Goal: Find specific page/section: Find specific page/section

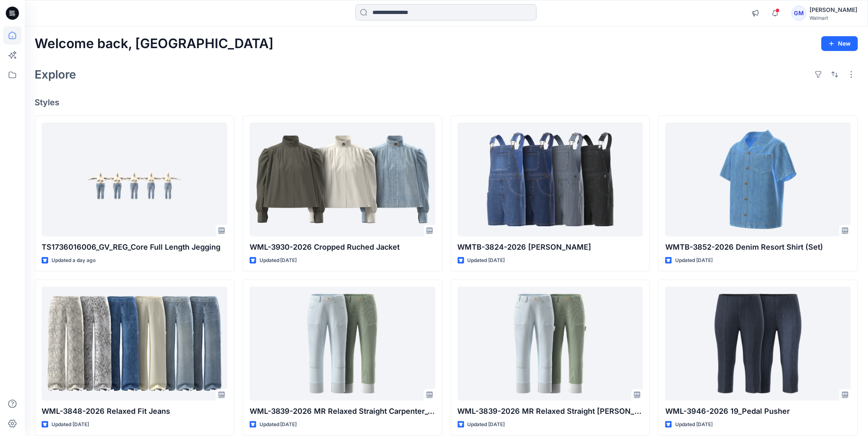
click at [448, 14] on input at bounding box center [445, 12] width 181 height 16
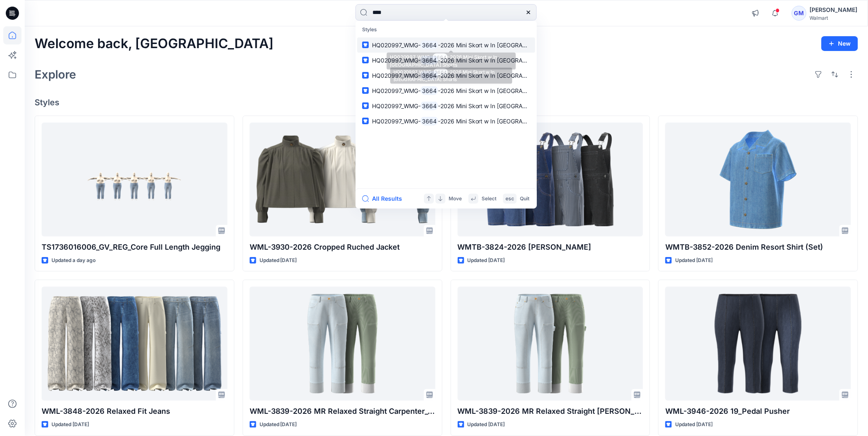
type input "****"
click at [412, 42] on span "HQ020997_WMG-" at bounding box center [396, 45] width 49 height 7
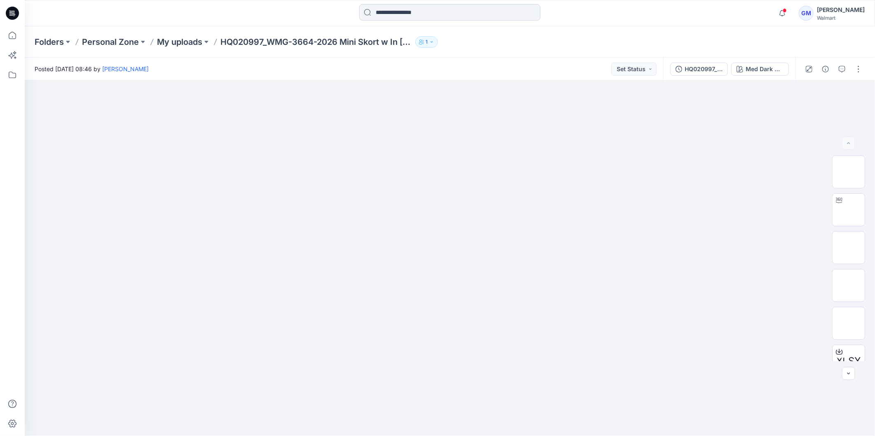
click at [405, 11] on input at bounding box center [449, 12] width 181 height 16
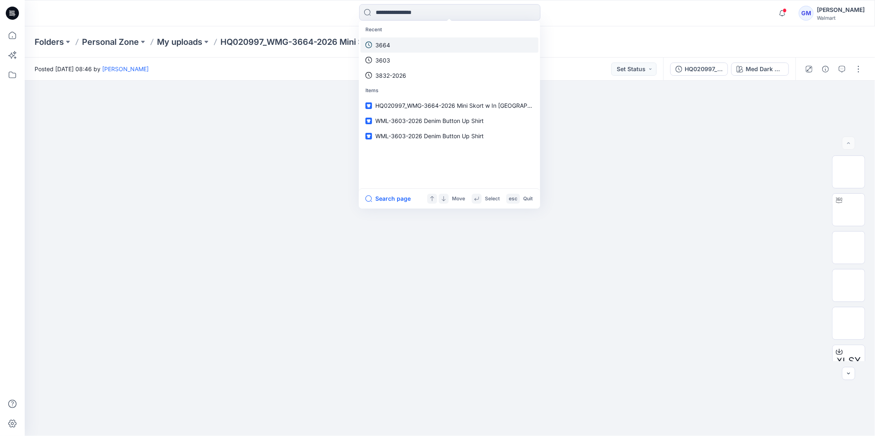
click at [391, 45] on link "3664" at bounding box center [449, 44] width 178 height 15
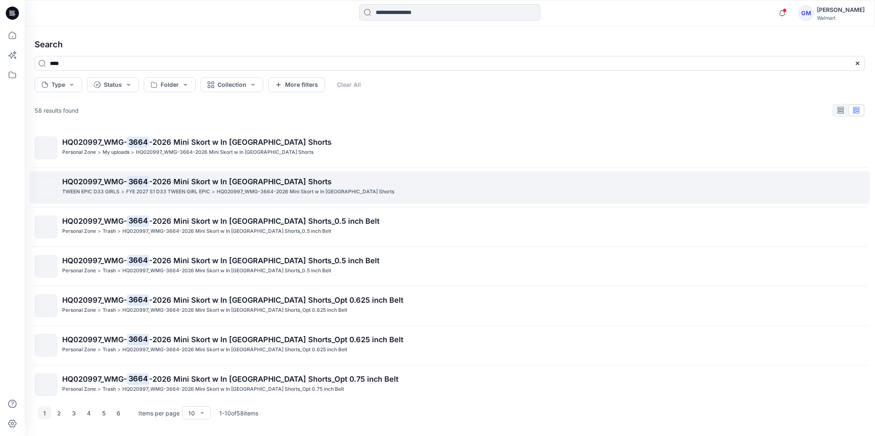
click at [110, 184] on span "HQ020997_WMG-" at bounding box center [94, 181] width 65 height 9
